Goal: Information Seeking & Learning: Learn about a topic

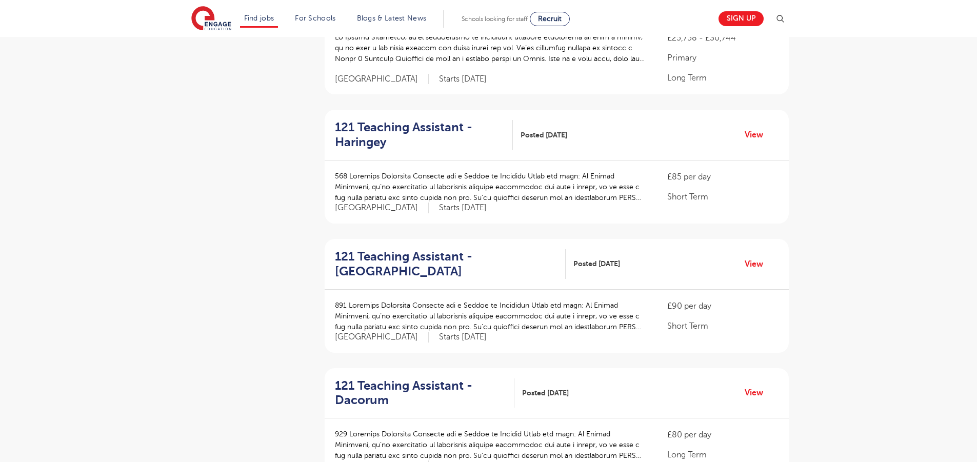
scroll to position [358, 0]
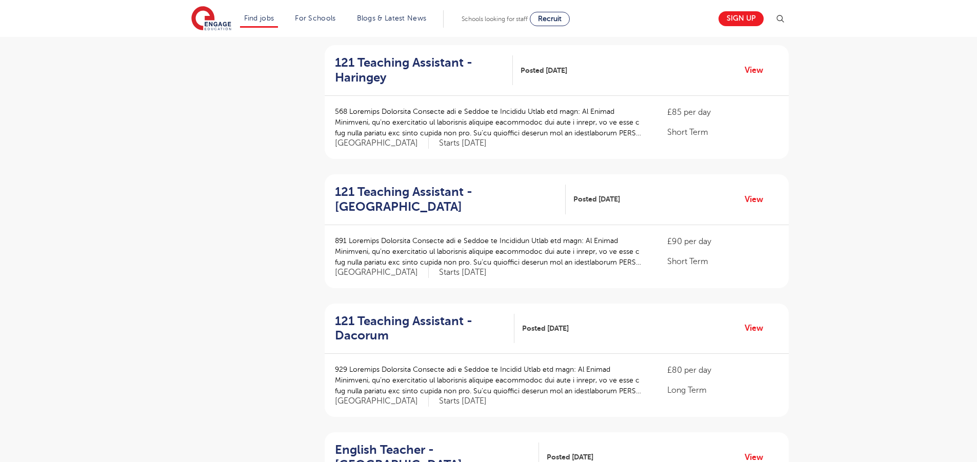
click at [520, 311] on div "121 Teaching Assistant - Dacorum Posted [DATE] View" at bounding box center [557, 329] width 464 height 51
click at [521, 313] on div "121 Teaching Assistant - Dacorum Posted [DATE] View" at bounding box center [557, 329] width 464 height 51
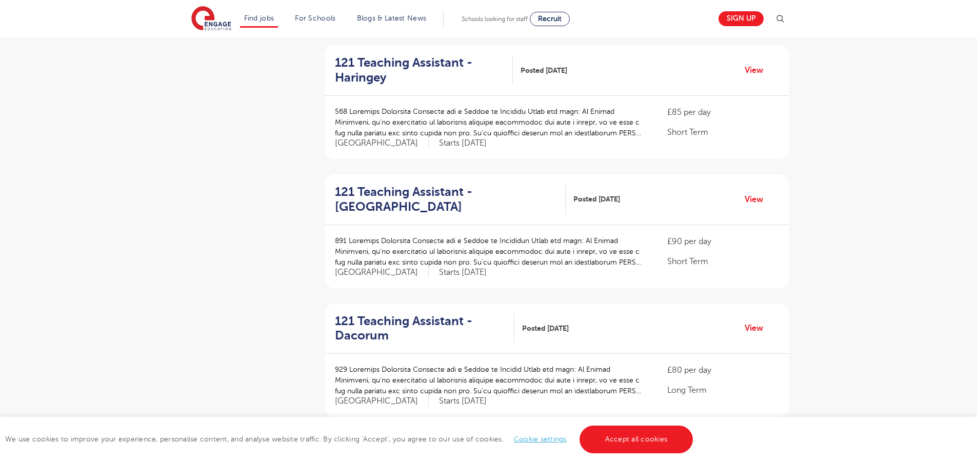
scroll to position [1157, 0]
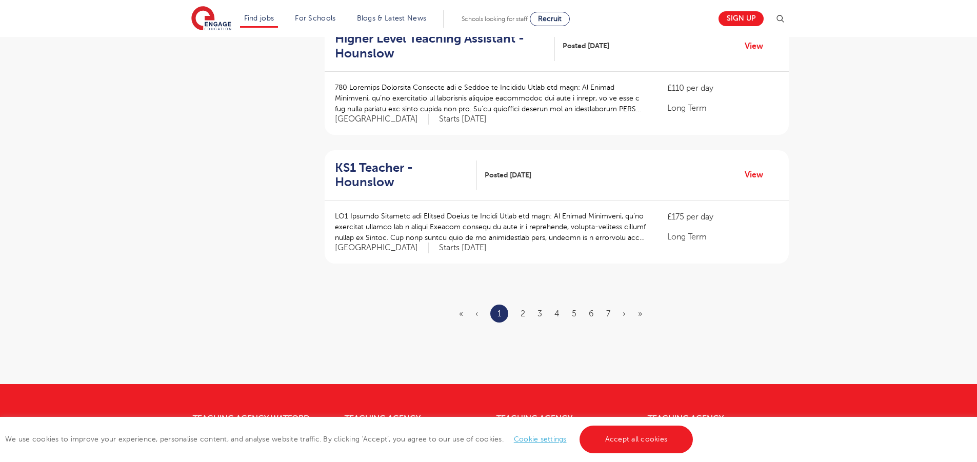
click at [526, 316] on ul "« ‹ 1 2 3 4 5 6 7 › »" at bounding box center [556, 314] width 195 height 18
click at [526, 314] on ul "« ‹ 1 2 3 4 5 6 7 › »" at bounding box center [556, 314] width 195 height 18
click at [525, 312] on link "2" at bounding box center [523, 313] width 5 height 9
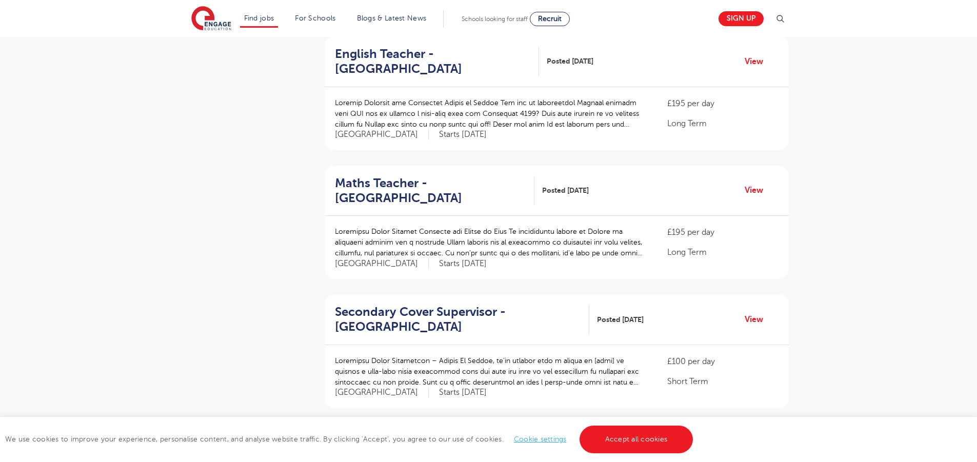
scroll to position [1284, 0]
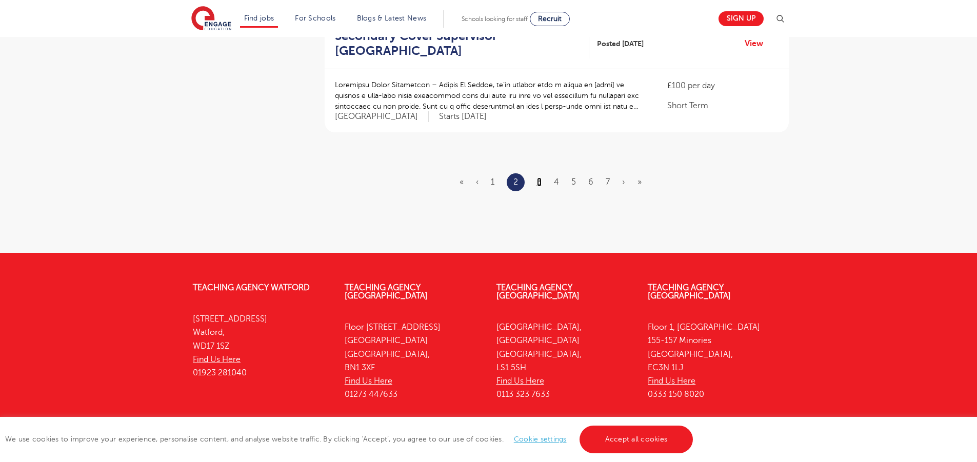
click at [540, 178] on link "3" at bounding box center [539, 182] width 5 height 9
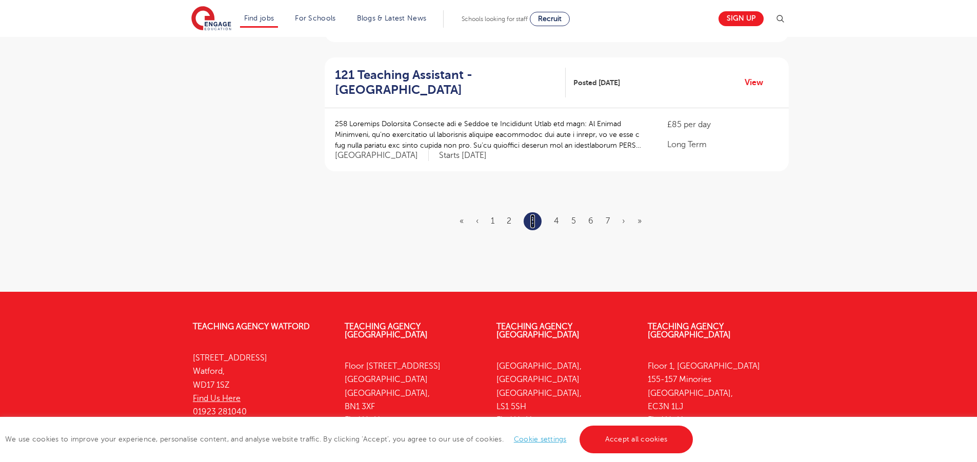
scroll to position [0, 0]
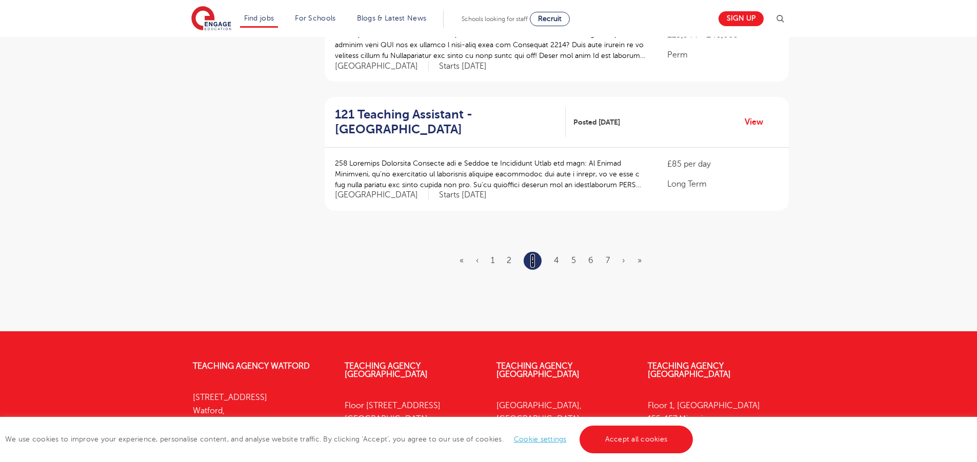
scroll to position [1221, 0]
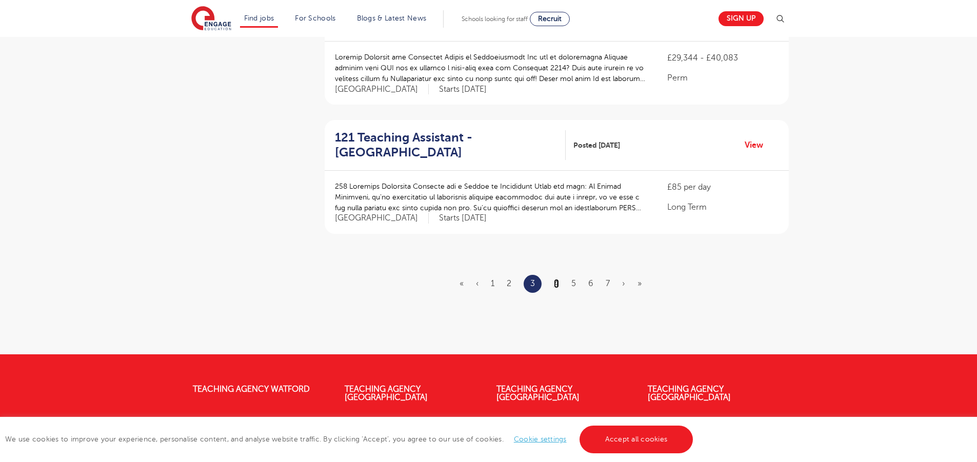
click at [557, 279] on link "4" at bounding box center [556, 283] width 5 height 9
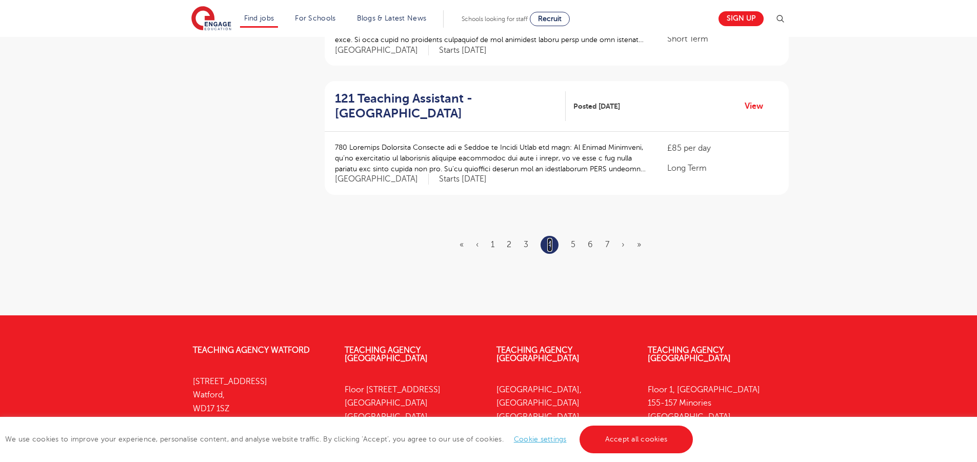
scroll to position [0, 0]
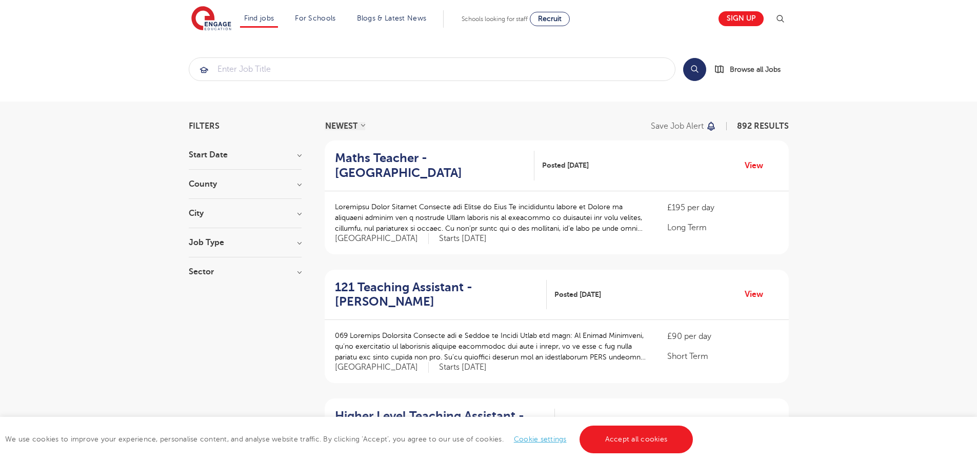
scroll to position [1313, 0]
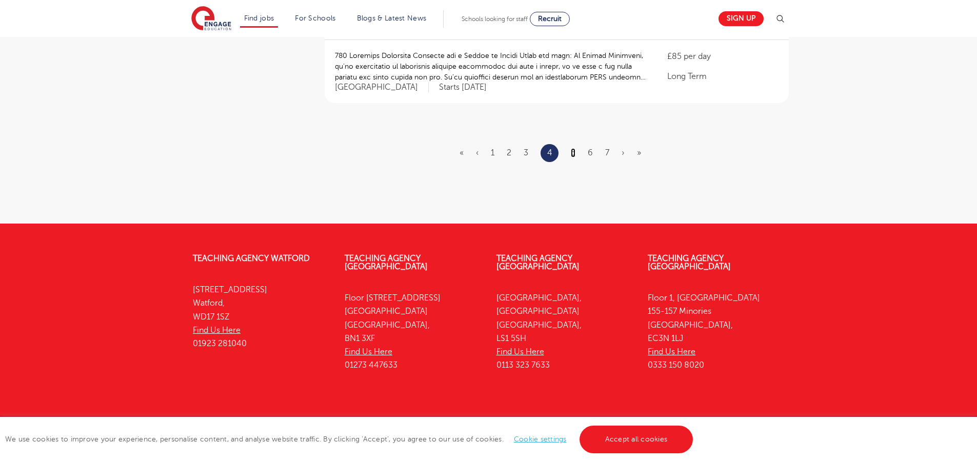
click at [576, 148] on link "5" at bounding box center [573, 152] width 5 height 9
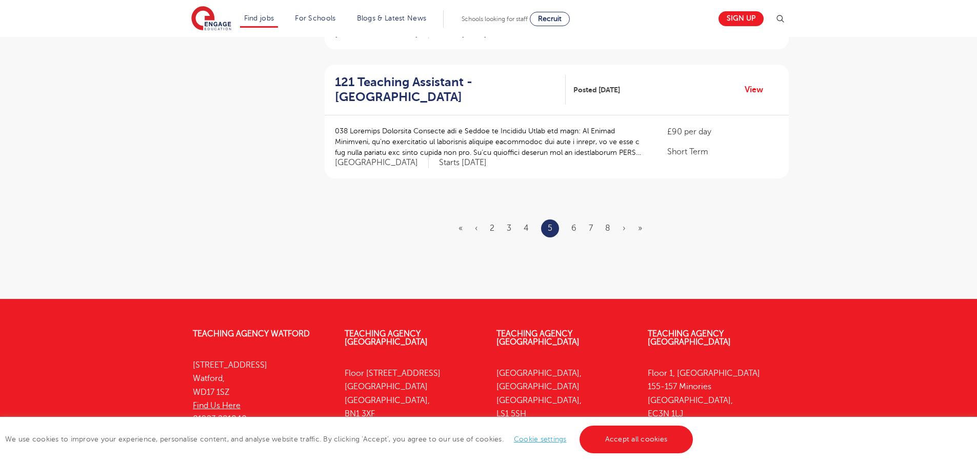
scroll to position [1280, 0]
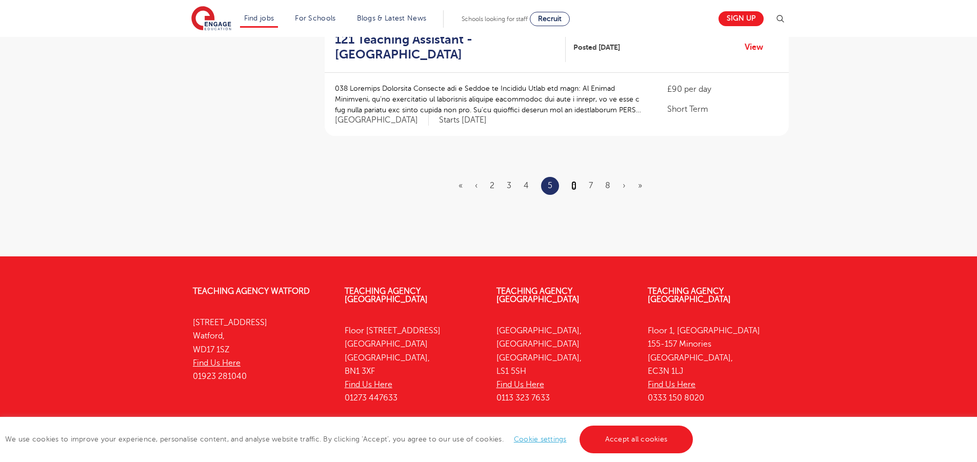
click at [574, 181] on link "6" at bounding box center [574, 185] width 5 height 9
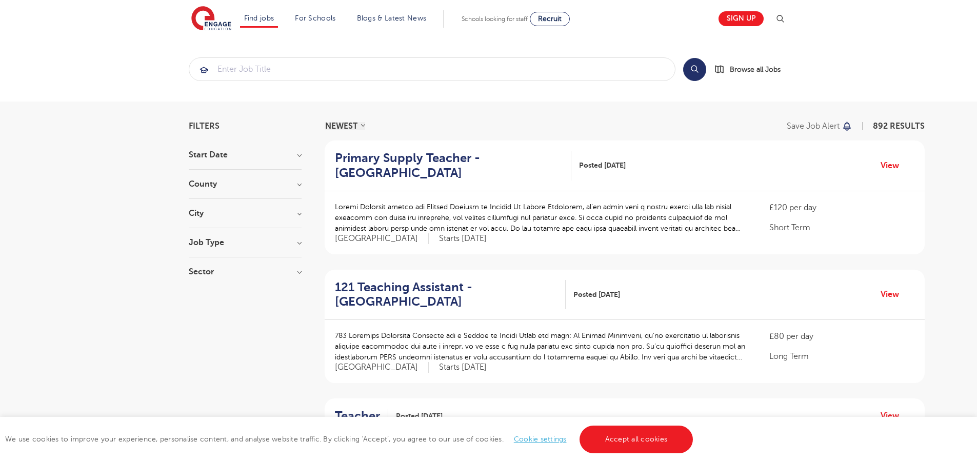
scroll to position [1362, 0]
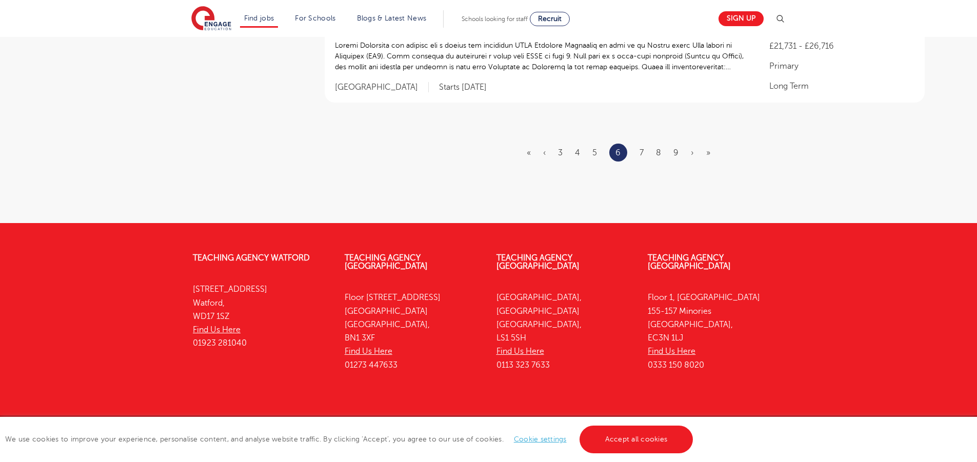
click at [661, 144] on ul "« ‹ 3 4 5 6 7 8 9 › »" at bounding box center [625, 153] width 196 height 18
click at [657, 148] on link "8" at bounding box center [658, 152] width 5 height 9
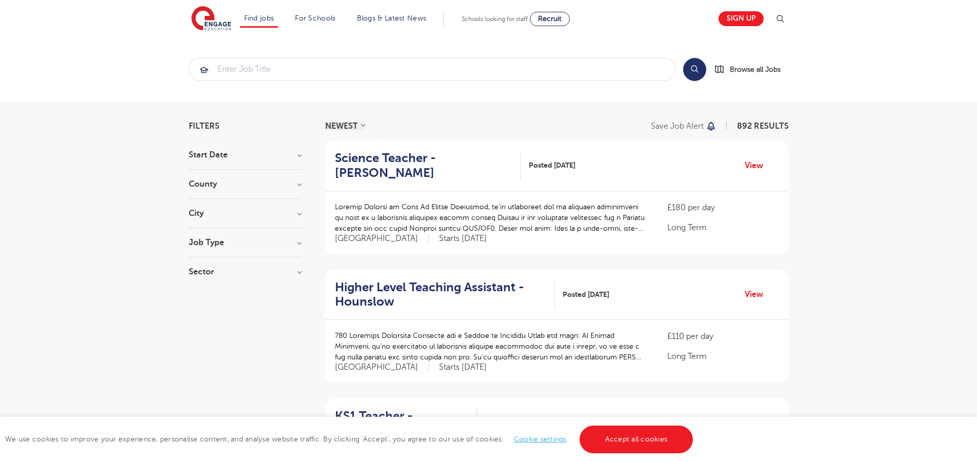
scroll to position [1313, 0]
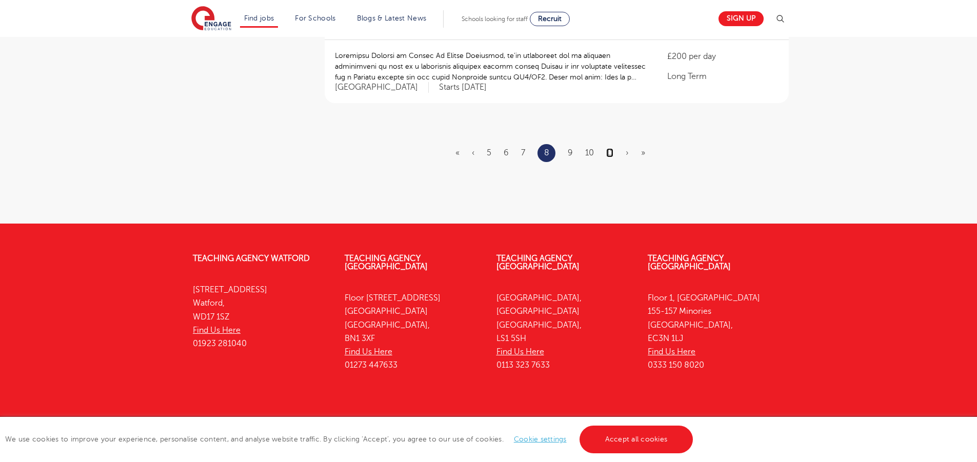
click at [612, 148] on link "11" at bounding box center [609, 152] width 7 height 9
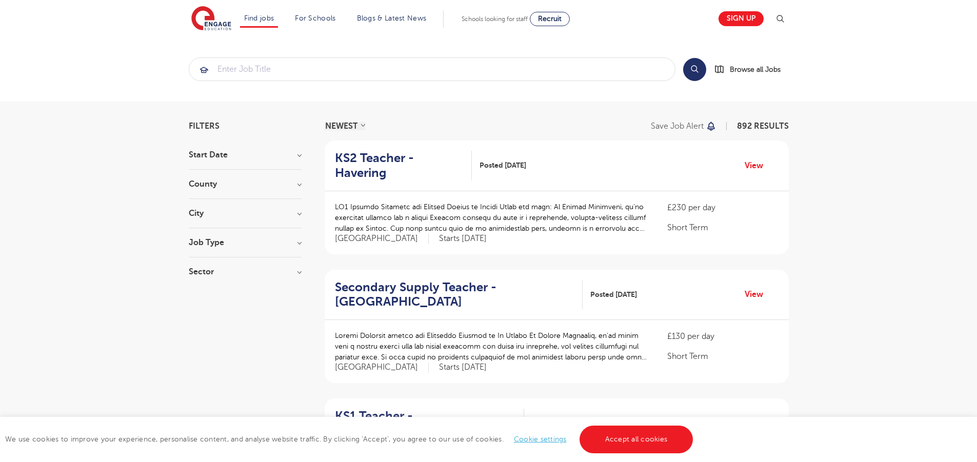
scroll to position [1269, 0]
